Goal: Transaction & Acquisition: Book appointment/travel/reservation

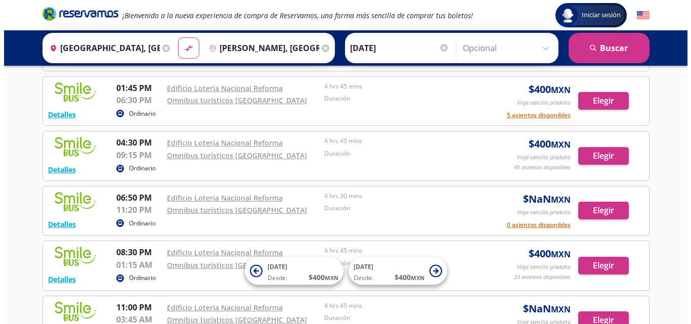
scroll to position [101, 0]
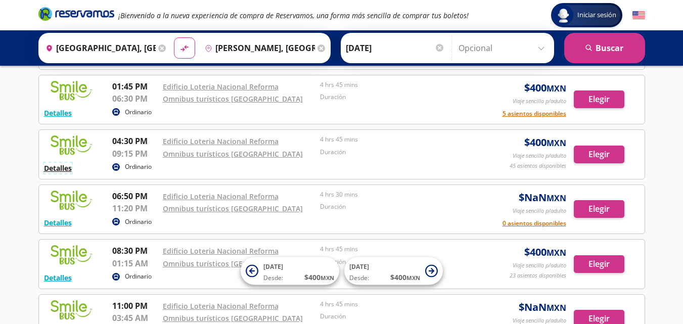
click at [67, 167] on button "Detalles" at bounding box center [58, 168] width 28 height 11
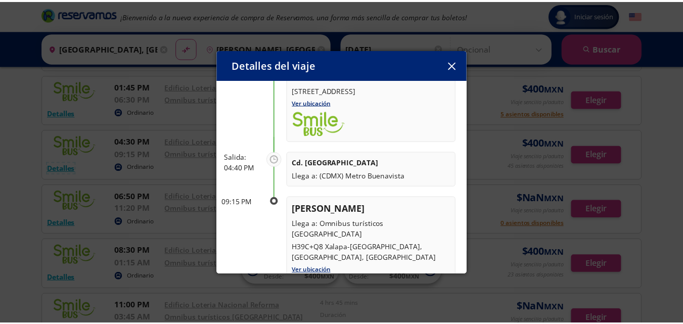
scroll to position [105, 0]
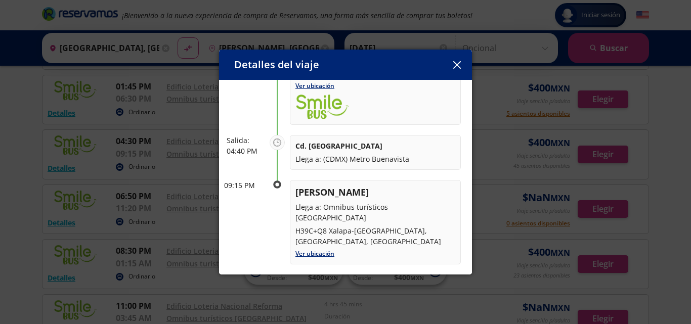
click at [454, 66] on icon "button" at bounding box center [457, 65] width 8 height 8
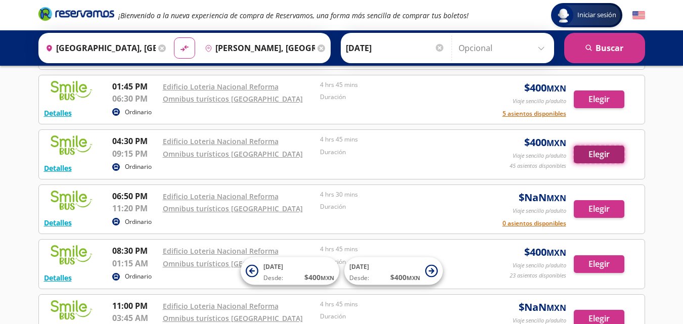
click at [607, 154] on button "Elegir" at bounding box center [599, 155] width 51 height 18
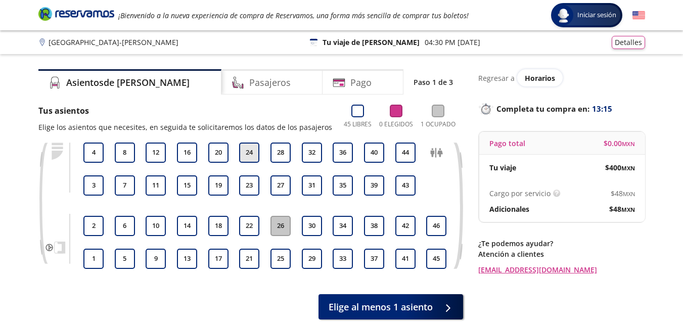
click at [247, 153] on button "24" at bounding box center [249, 153] width 20 height 20
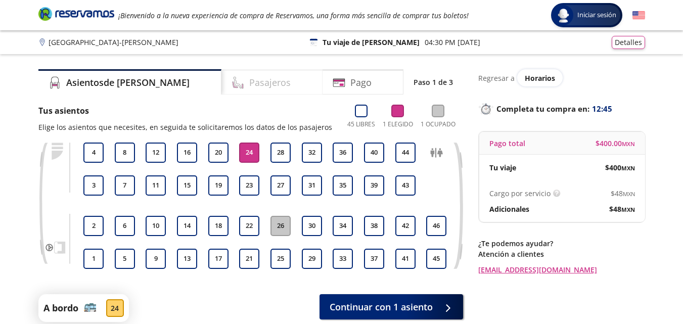
click at [249, 85] on h4 "Pasajeros" at bounding box center [269, 83] width 41 height 14
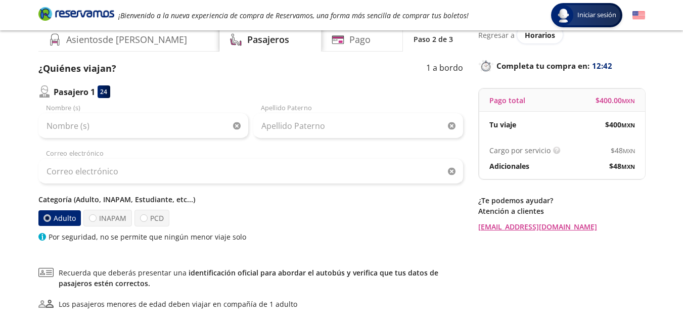
scroll to position [101, 0]
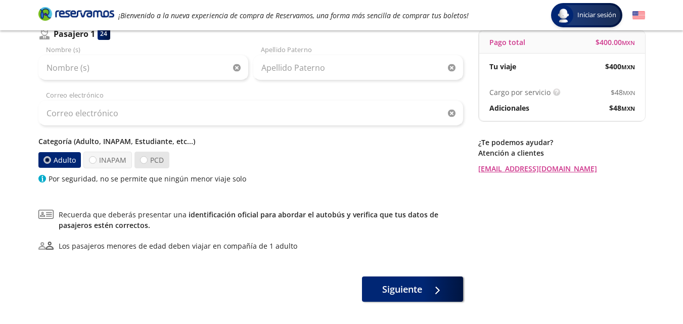
click at [153, 163] on label "PCD" at bounding box center [152, 160] width 35 height 17
click at [147, 163] on input "PCD" at bounding box center [144, 160] width 7 height 7
radio input "true"
radio input "false"
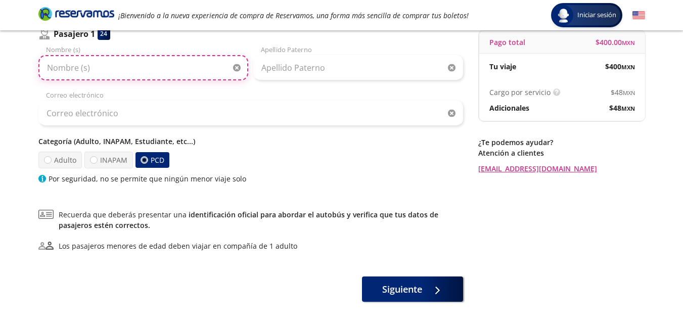
click at [77, 68] on input "Nombre (s)" at bounding box center [143, 67] width 210 height 25
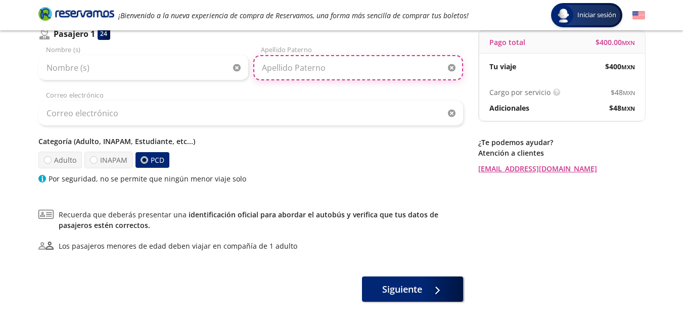
click at [301, 69] on input "Apellido Paterno" at bounding box center [358, 67] width 210 height 25
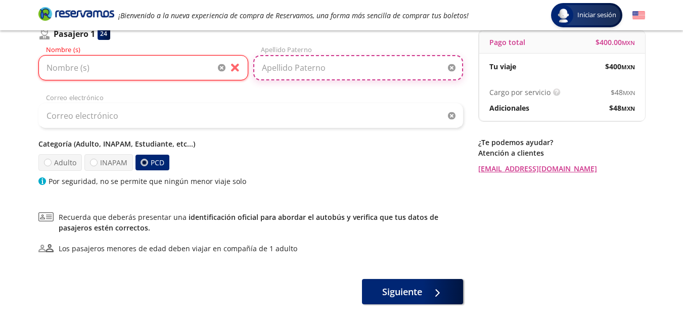
type input "J"
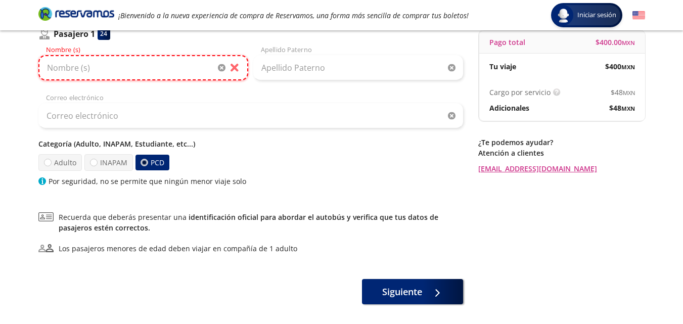
click at [60, 69] on input "Nombre (s)" at bounding box center [143, 67] width 210 height 25
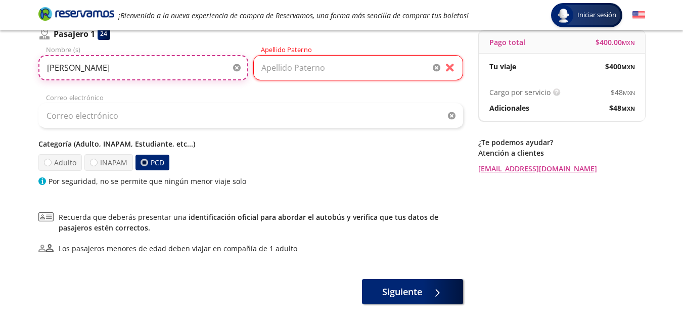
type input "[PERSON_NAME]"
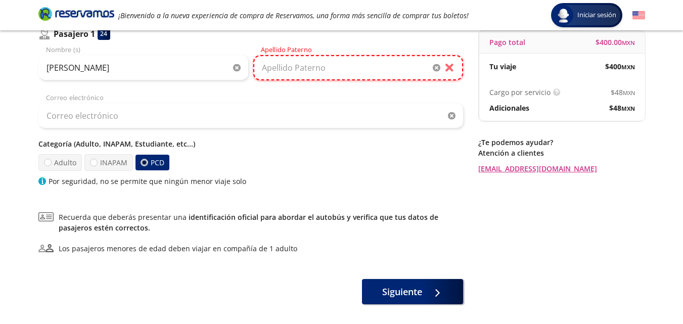
click at [280, 69] on input "Apellido Paterno" at bounding box center [358, 67] width 210 height 25
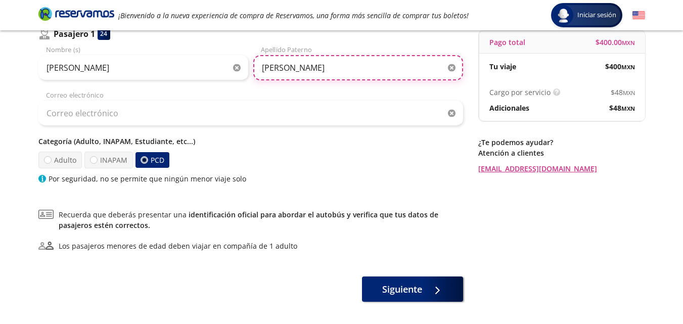
type input "[PERSON_NAME]"
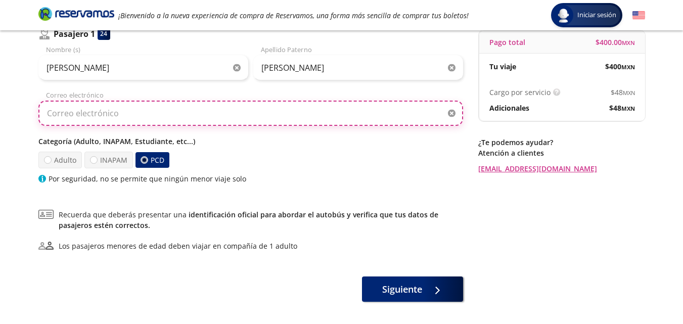
click at [83, 118] on input "Correo electrónico" at bounding box center [250, 113] width 425 height 25
type input "[EMAIL_ADDRESS][DOMAIN_NAME]"
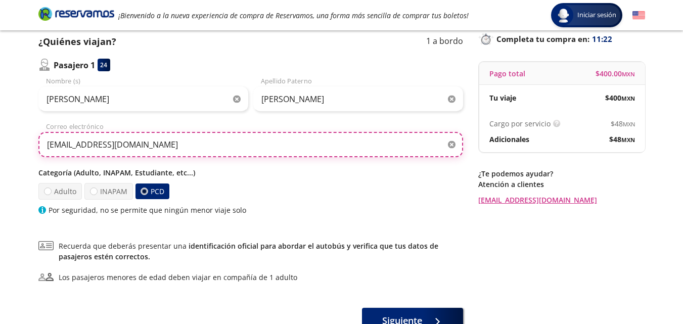
scroll to position [145, 0]
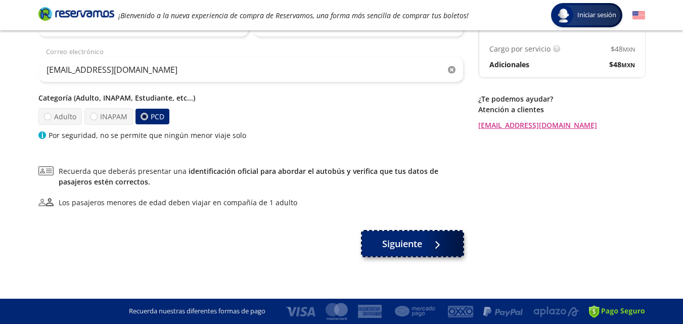
click at [429, 243] on div at bounding box center [434, 244] width 15 height 13
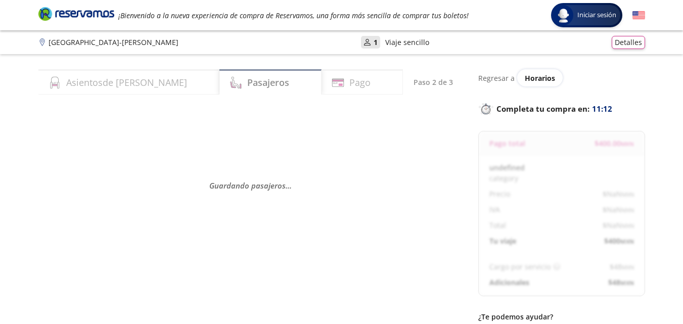
select select "MX"
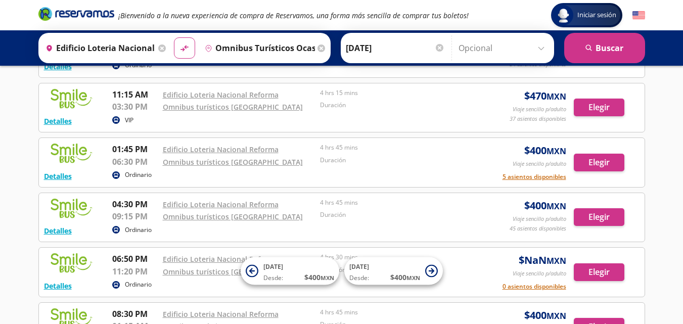
scroll to position [101, 0]
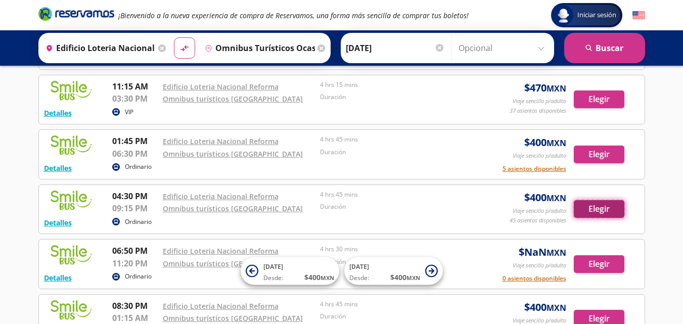
click at [590, 209] on button "Elegir" at bounding box center [599, 209] width 51 height 18
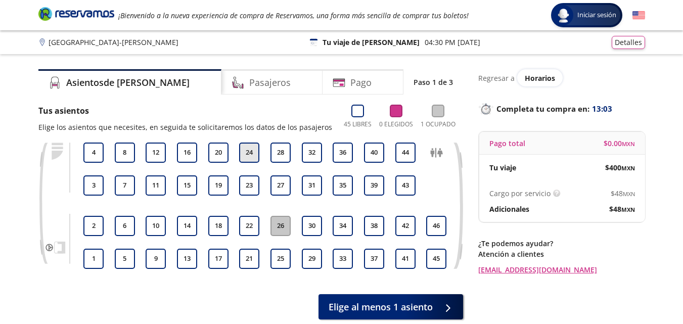
click at [252, 157] on button "24" at bounding box center [249, 153] width 20 height 20
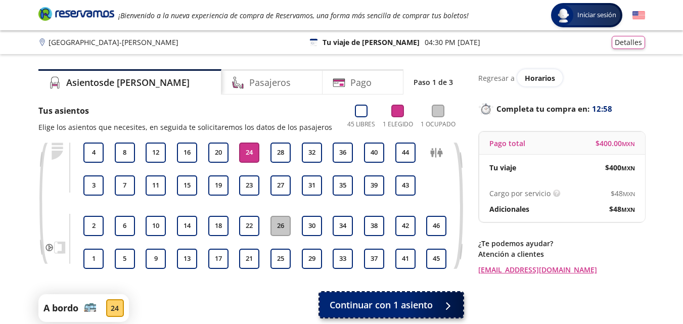
click at [428, 307] on span "Continuar con 1 asiento" at bounding box center [381, 305] width 103 height 14
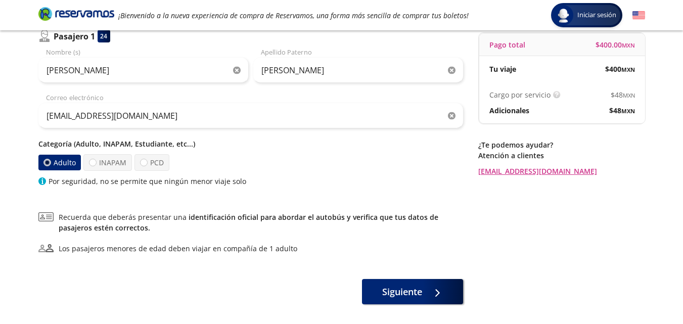
scroll to position [101, 0]
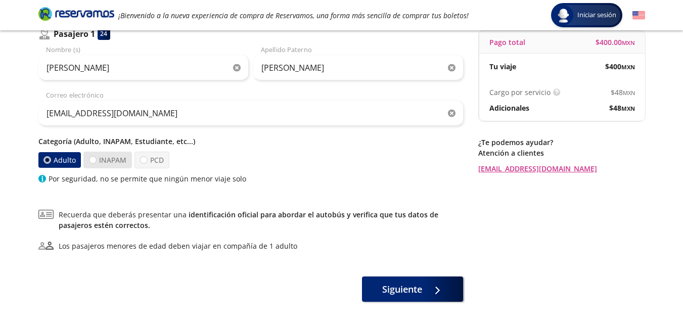
click at [107, 160] on label "INAPAM" at bounding box center [107, 160] width 49 height 17
click at [96, 160] on input "INAPAM" at bounding box center [93, 160] width 7 height 7
radio input "true"
click at [61, 159] on label "Adulto" at bounding box center [59, 159] width 45 height 17
click at [51, 159] on input "Adulto" at bounding box center [47, 160] width 7 height 7
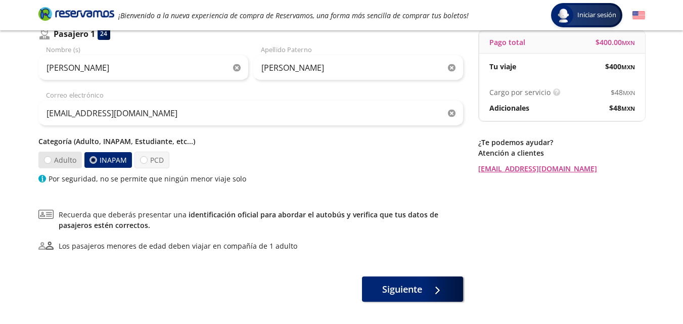
radio input "true"
radio input "false"
click at [163, 141] on p "Categoría (Adulto, INAPAM, Estudiante, etc...)" at bounding box center [250, 141] width 425 height 11
click at [210, 144] on p "Categoría (Adulto, INAPAM, Estudiante, etc...)" at bounding box center [250, 141] width 425 height 11
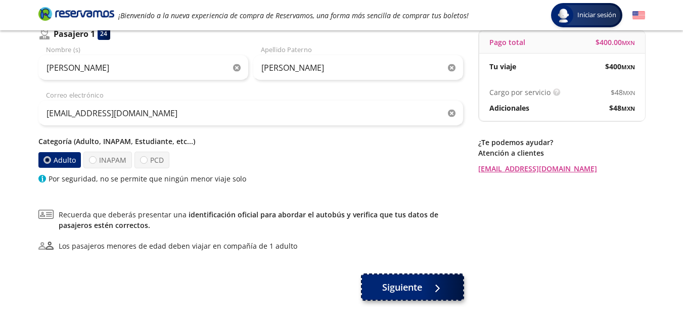
click at [437, 287] on div at bounding box center [437, 287] width 0 height 0
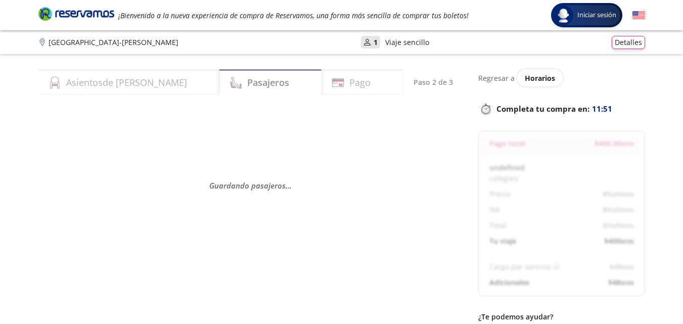
select select "MX"
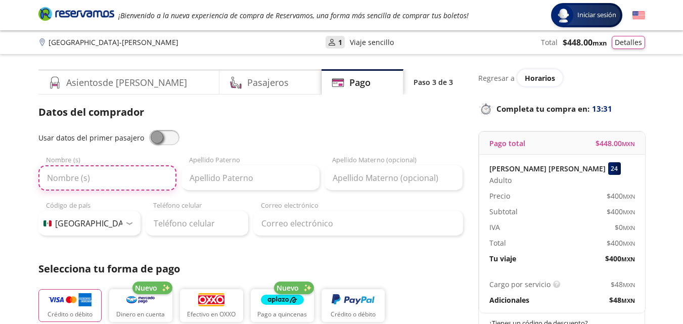
click at [61, 178] on input "Nombre (s)" at bounding box center [107, 177] width 138 height 25
type input "[PERSON_NAME]"
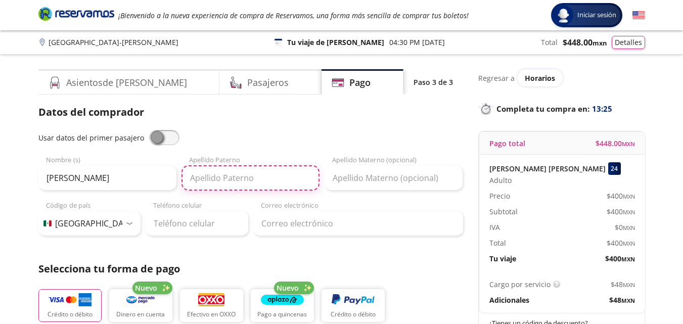
click at [203, 183] on input "Apellido Paterno" at bounding box center [251, 177] width 138 height 25
type input "[PERSON_NAME]"
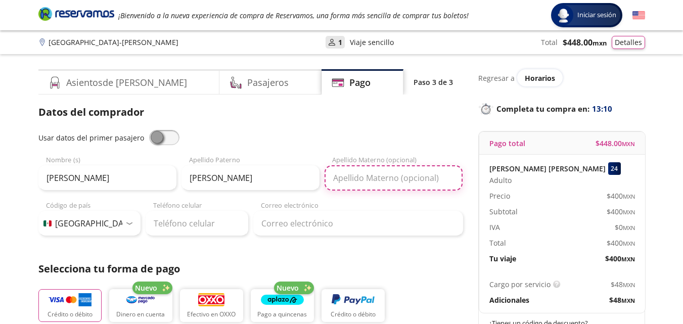
click at [354, 180] on input "Apellido Materno (opcional)" at bounding box center [394, 177] width 138 height 25
type input "[PERSON_NAME]"
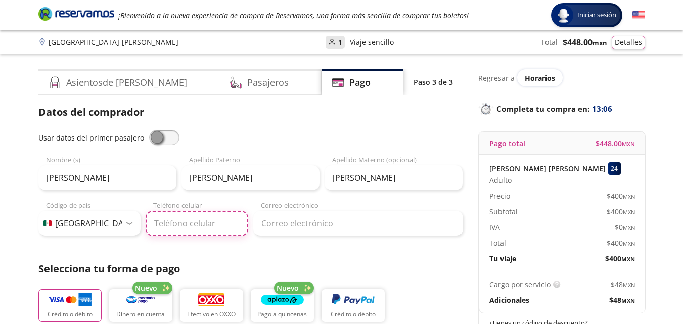
click at [183, 223] on input "Teléfono celular" at bounding box center [197, 223] width 103 height 25
type input "56 2722 2232"
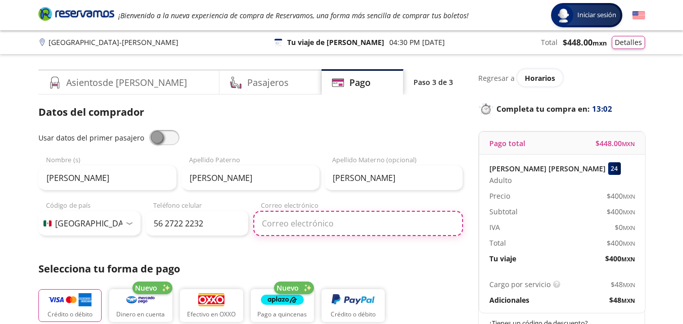
click at [308, 224] on input "Correo electrónico" at bounding box center [358, 223] width 210 height 25
type input "[EMAIL_ADDRESS][DOMAIN_NAME]"
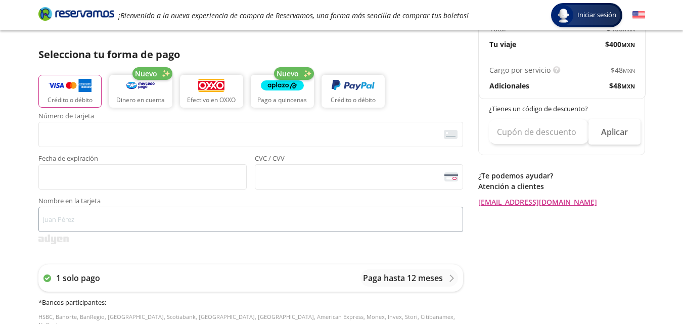
scroll to position [202, 0]
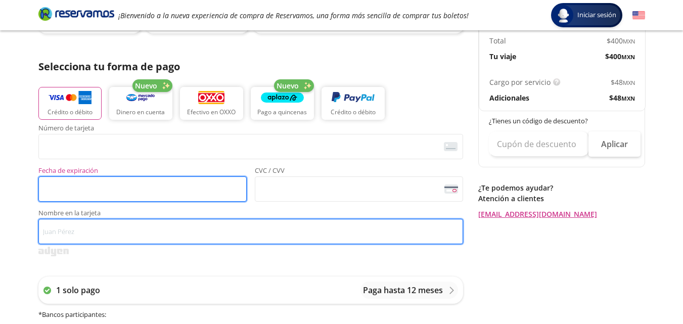
type input "[PERSON_NAME] [PERSON_NAME]"
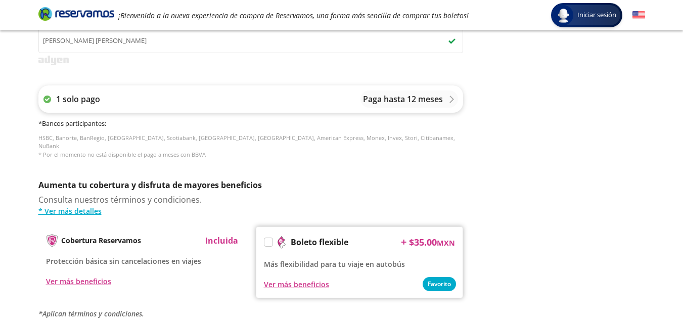
scroll to position [455, 0]
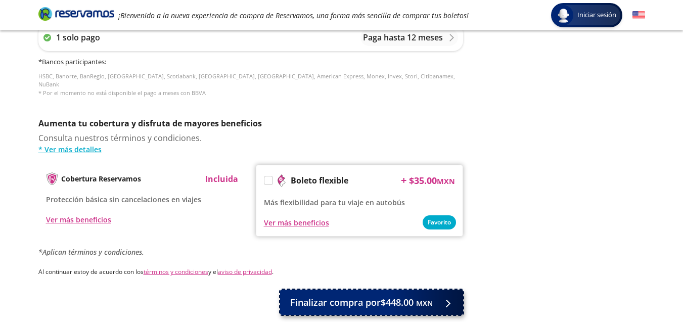
click at [351, 296] on span "Finalizar compra por $448.00 MXN" at bounding box center [361, 303] width 143 height 14
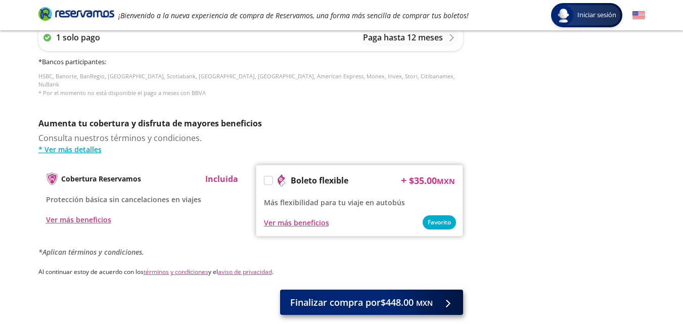
scroll to position [0, 0]
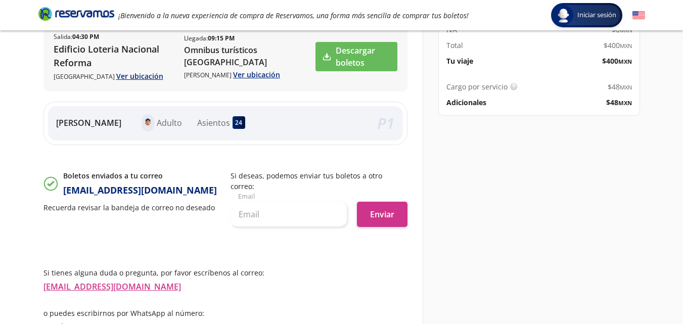
scroll to position [202, 0]
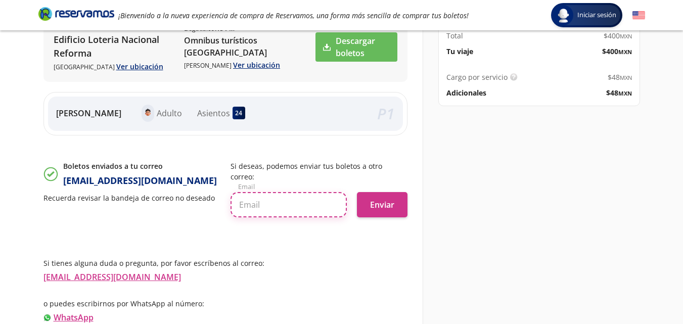
click at [254, 196] on input "text" at bounding box center [289, 204] width 116 height 25
type input "[EMAIL_ADDRESS][DOMAIN_NAME]"
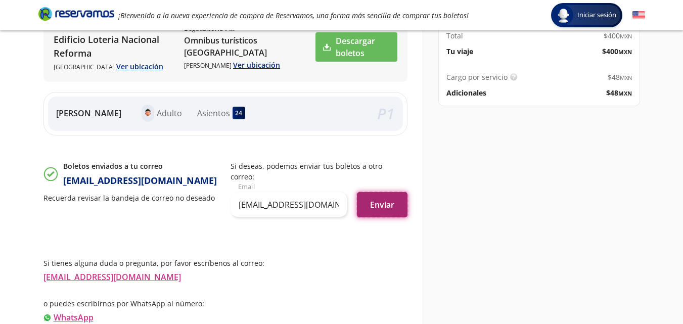
click at [390, 193] on button "Enviar" at bounding box center [382, 204] width 51 height 25
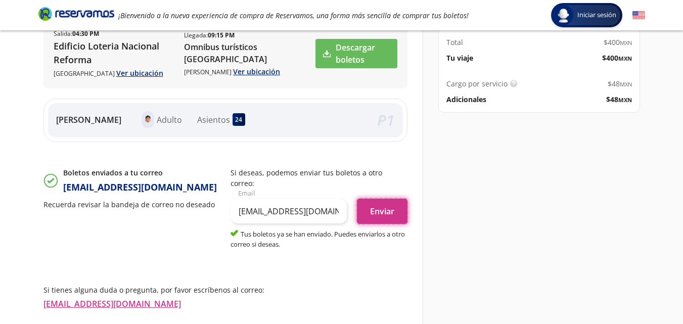
scroll to position [101, 0]
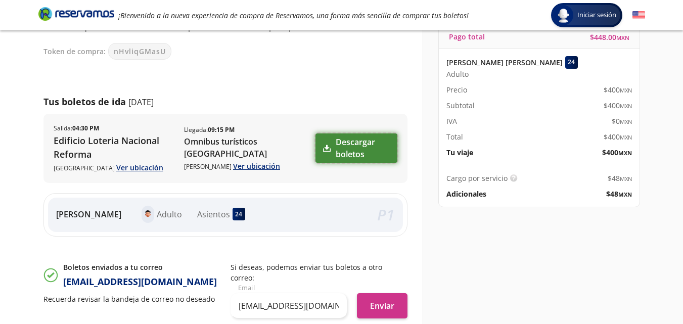
click at [356, 154] on link "Descargar boletos" at bounding box center [356, 148] width 81 height 29
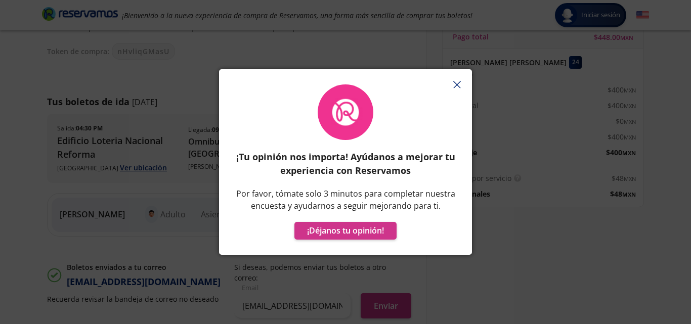
click at [463, 83] on button "button" at bounding box center [456, 84] width 15 height 15
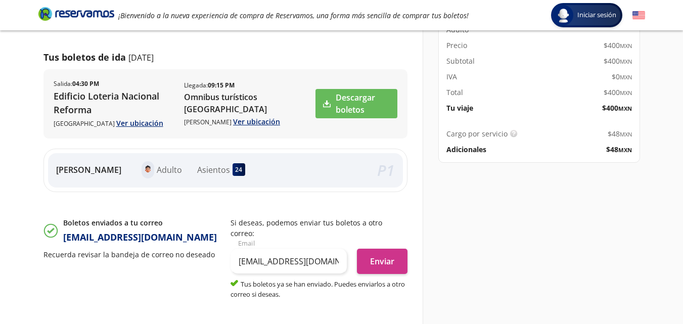
scroll to position [0, 0]
